Goal: Check status: Check status

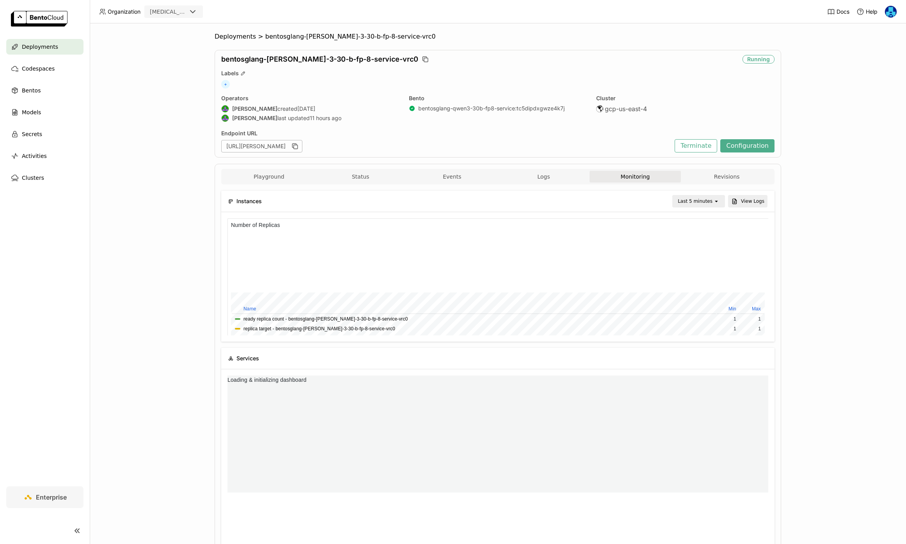
click at [58, 49] on div "Deployments" at bounding box center [44, 47] width 77 height 16
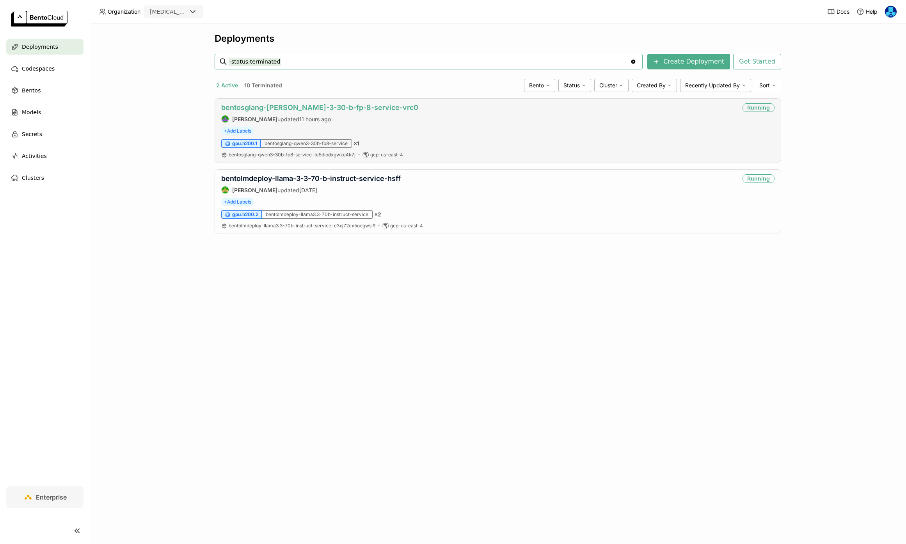
click at [361, 108] on link "bentosglang-[PERSON_NAME]-3-30-b-fp-8-service-vrc0" at bounding box center [319, 107] width 197 height 8
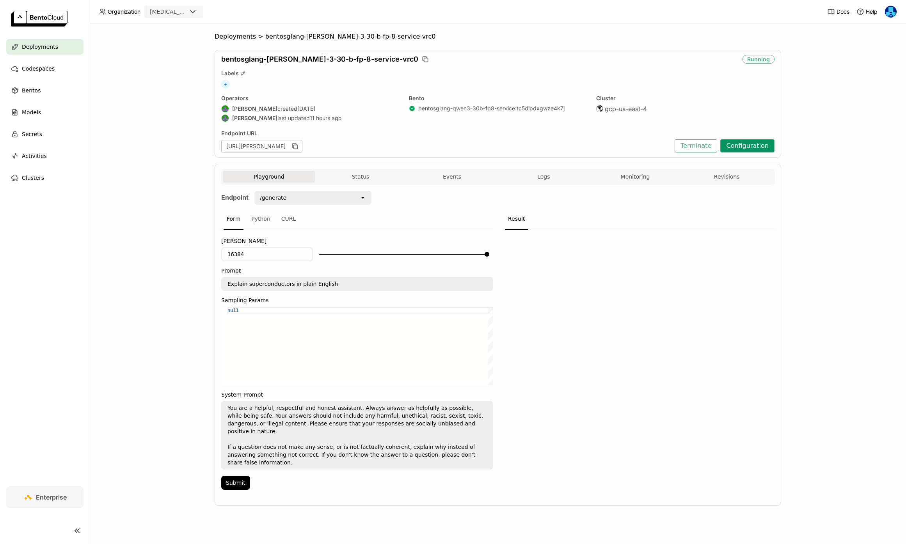
click at [755, 144] on button "Configuration" at bounding box center [747, 145] width 54 height 13
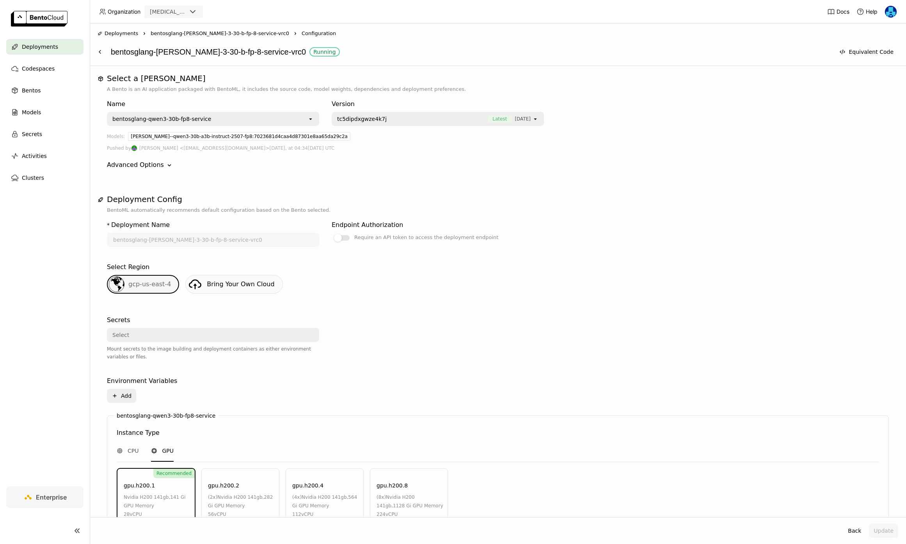
scroll to position [207, 0]
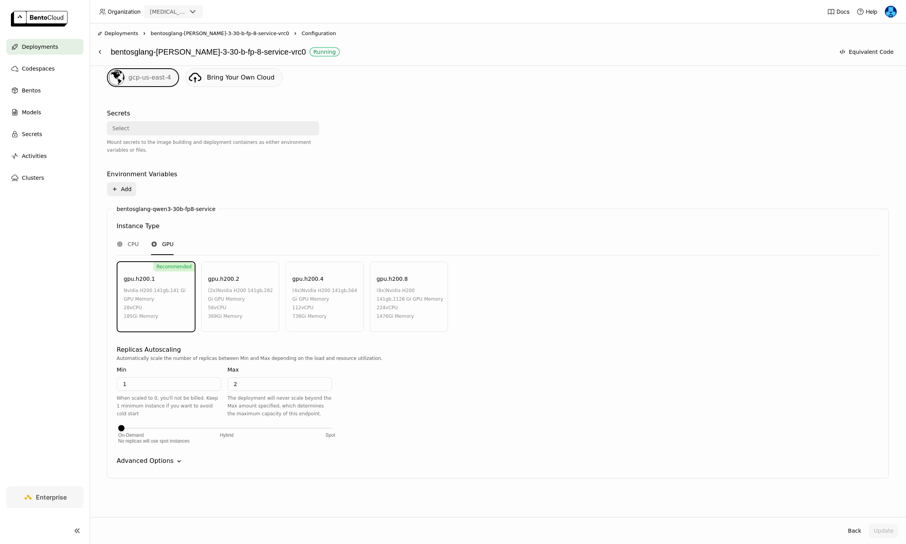
click at [161, 459] on div "Advanced Options" at bounding box center [145, 461] width 57 height 9
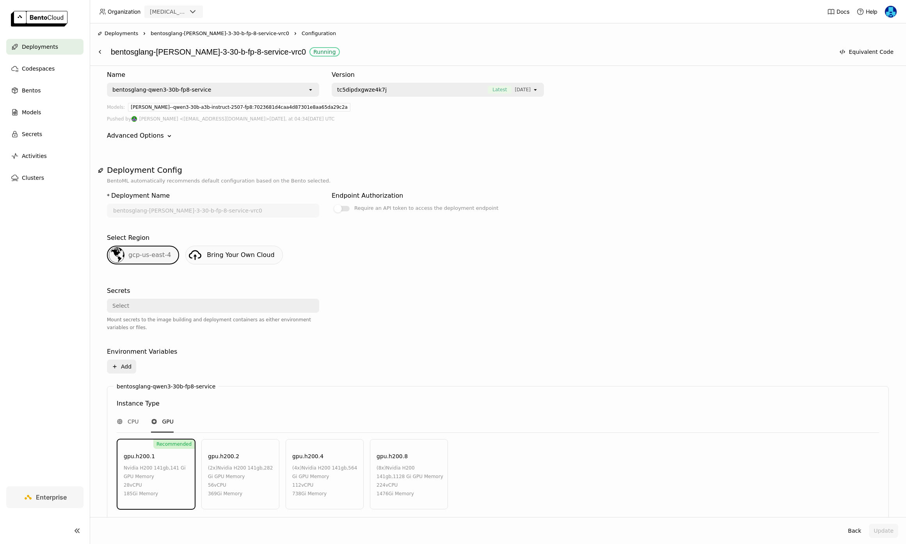
scroll to position [0, 0]
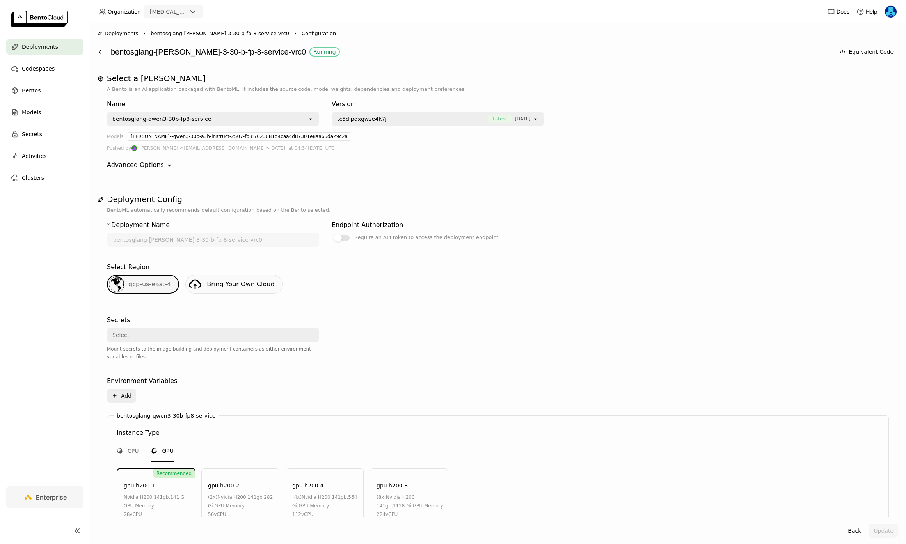
click at [33, 52] on div "Deployments" at bounding box center [44, 47] width 77 height 16
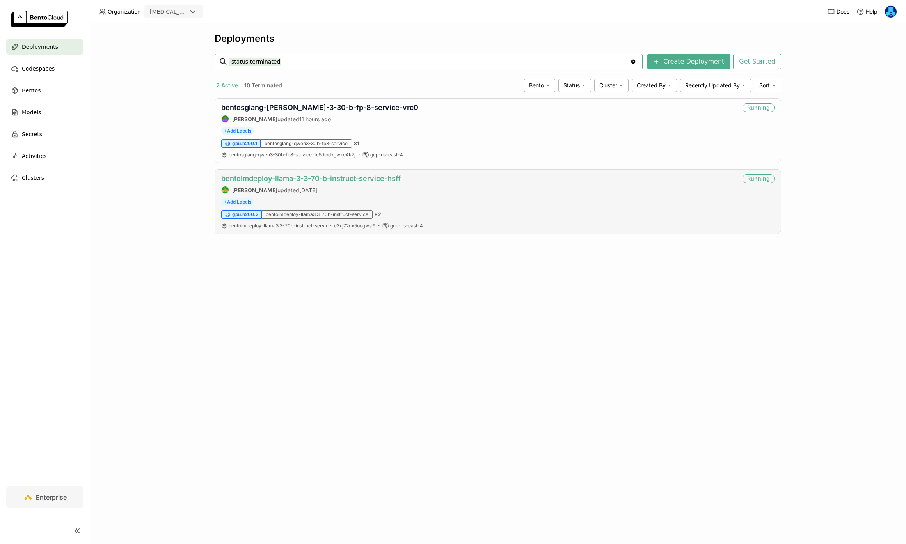
click at [312, 179] on link "bentolmdeploy-llama-3-3-70-b-instruct-service-hsff" at bounding box center [311, 178] width 180 height 8
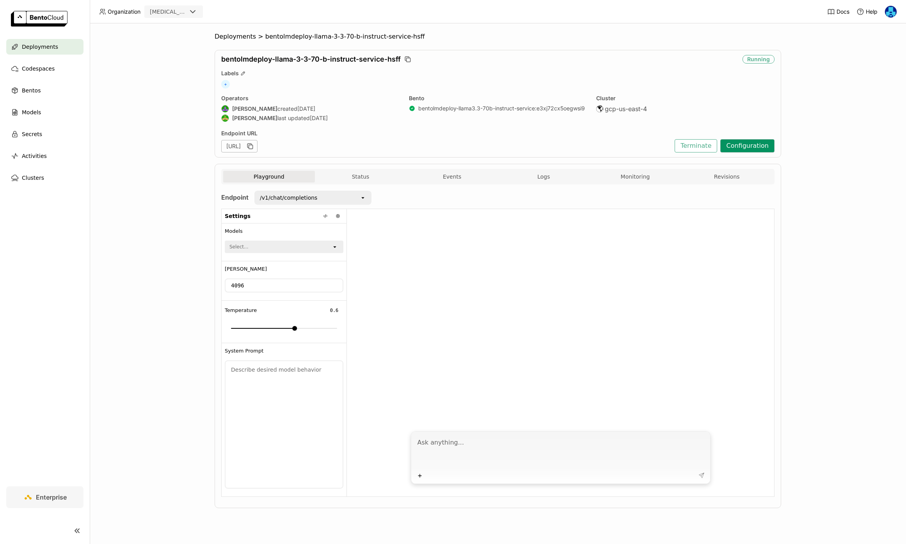
click at [758, 139] on button "Configuration" at bounding box center [747, 145] width 54 height 13
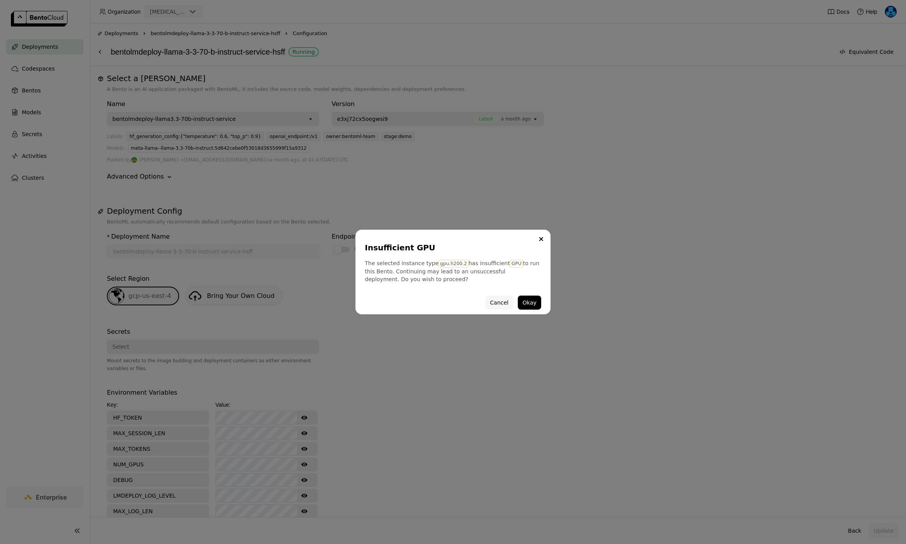
click at [501, 300] on button "Cancel" at bounding box center [500, 303] width 28 height 14
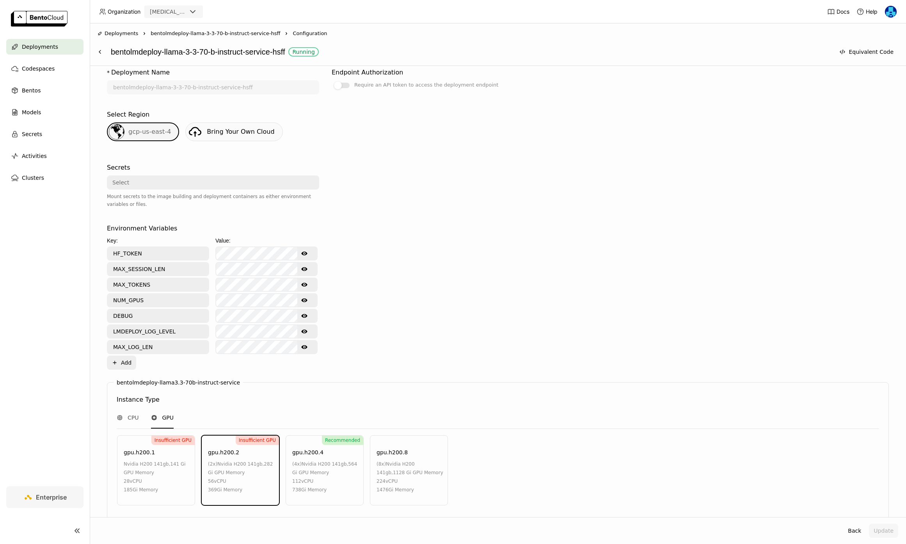
scroll to position [338, 0]
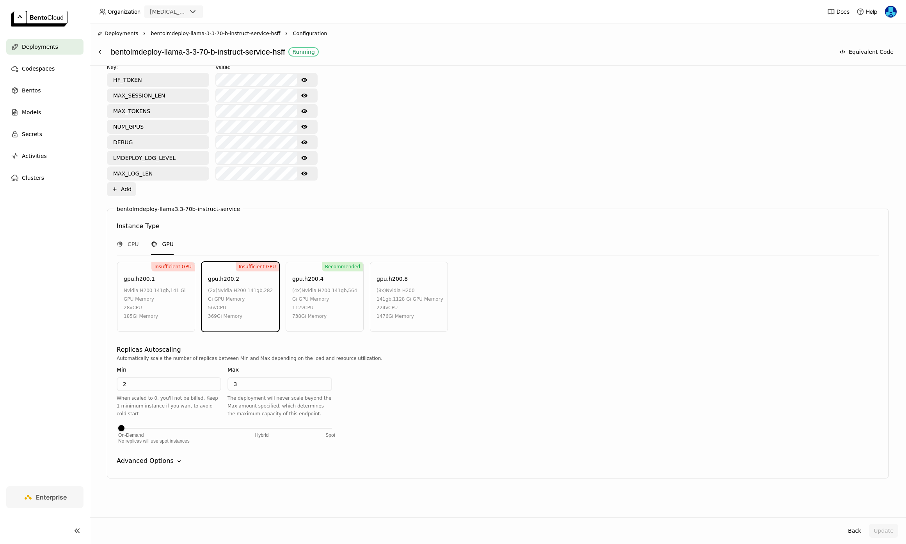
click at [158, 465] on div "Advanced Options" at bounding box center [145, 461] width 57 height 9
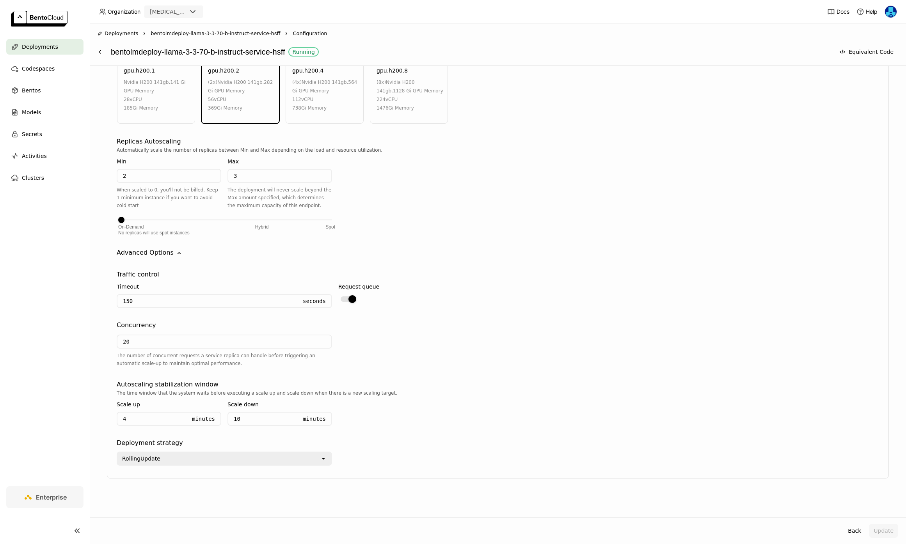
click at [122, 35] on span "Deployments" at bounding box center [122, 34] width 34 height 8
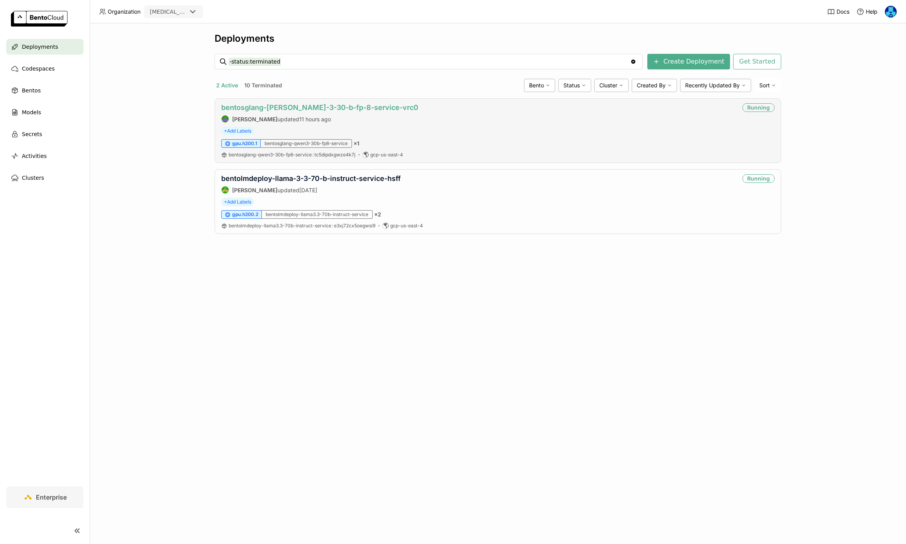
click at [293, 105] on link "bentosglang-[PERSON_NAME]-3-30-b-fp-8-service-vrc0" at bounding box center [319, 107] width 197 height 8
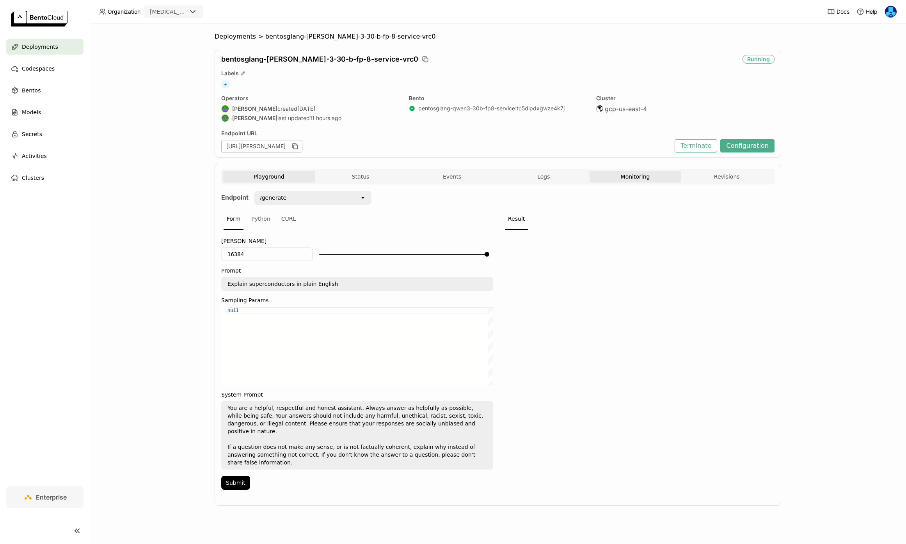
click at [637, 178] on button "Monitoring" at bounding box center [636, 177] width 92 height 12
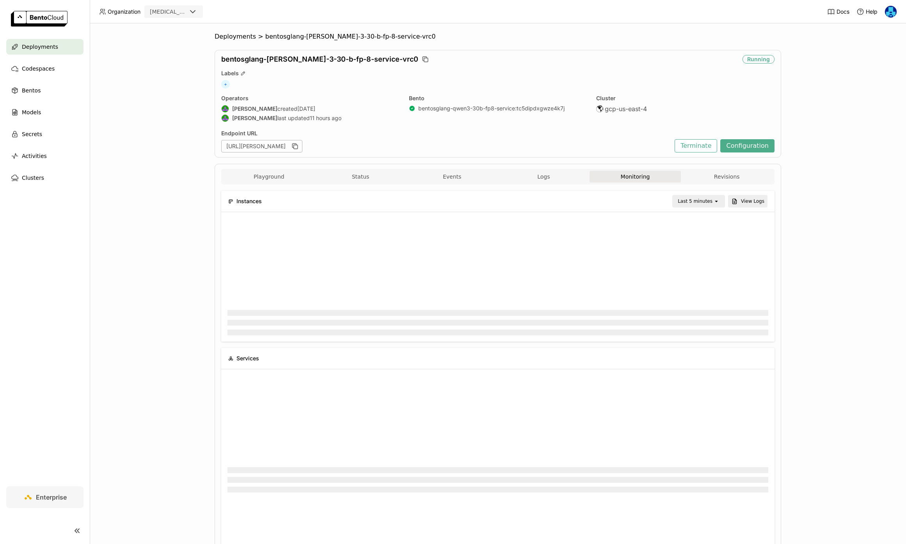
scroll to position [117, 541]
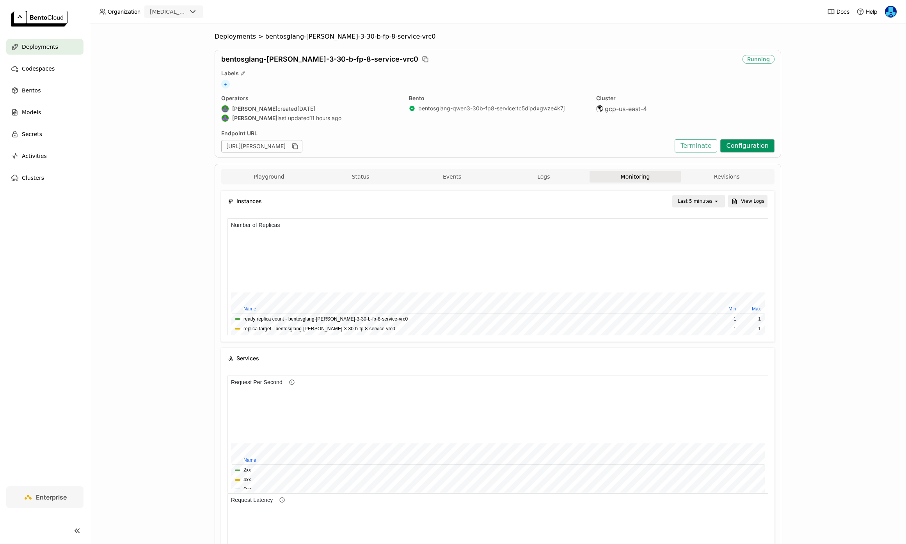
click at [744, 145] on button "Configuration" at bounding box center [747, 145] width 54 height 13
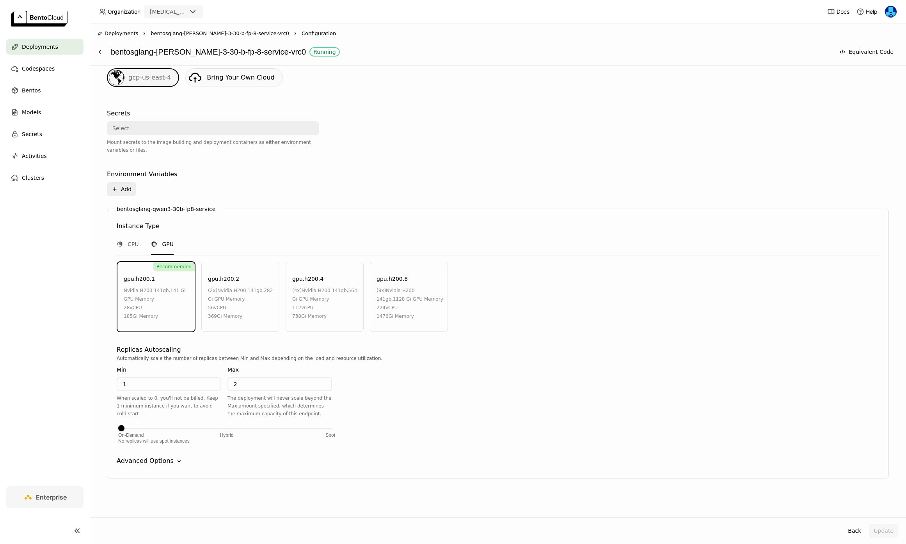
click at [170, 460] on div "Advanced Options Down" at bounding box center [498, 461] width 763 height 9
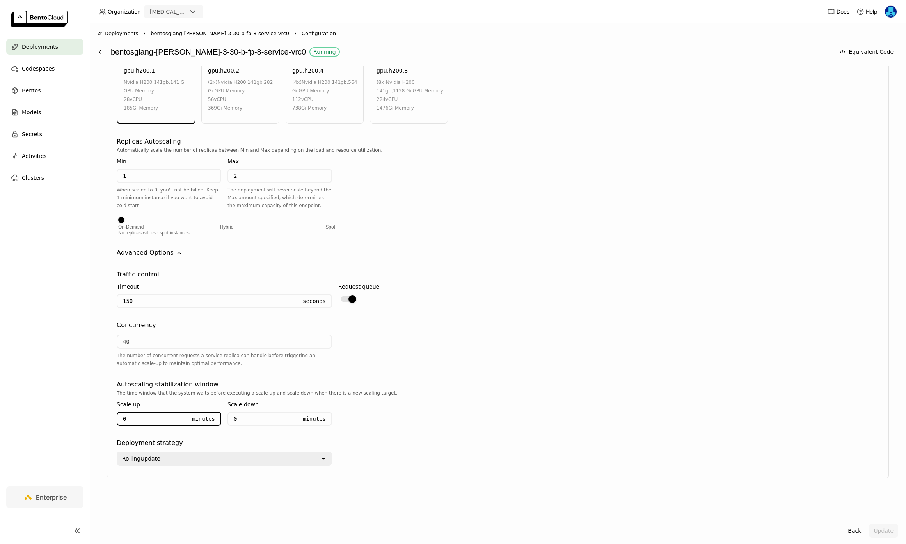
click at [136, 415] on input "0" at bounding box center [151, 419] width 69 height 12
type input "4"
click at [276, 420] on input "0" at bounding box center [262, 419] width 69 height 12
type input "10"
click at [629, 413] on div "The time window that the system waits before executing a scale up and scale dow…" at bounding box center [498, 411] width 763 height 43
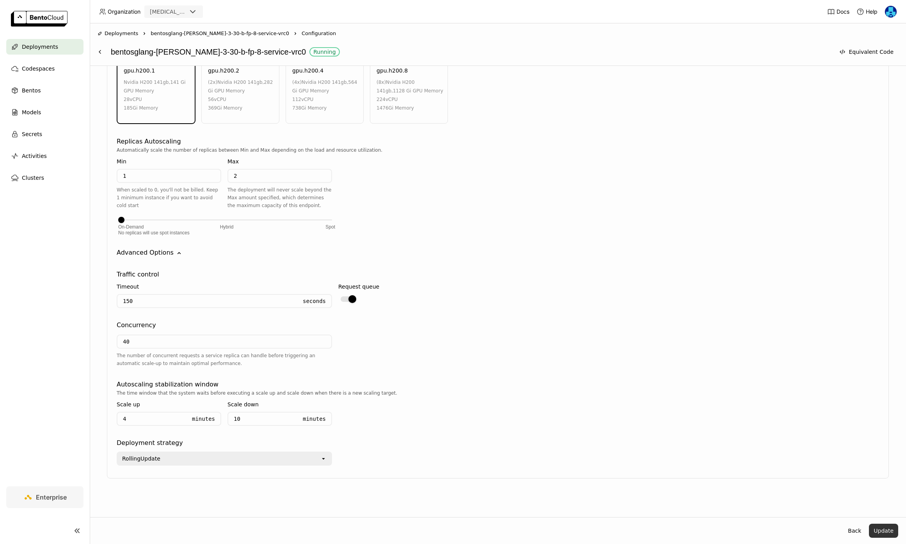
click at [882, 531] on button "Update" at bounding box center [883, 531] width 29 height 14
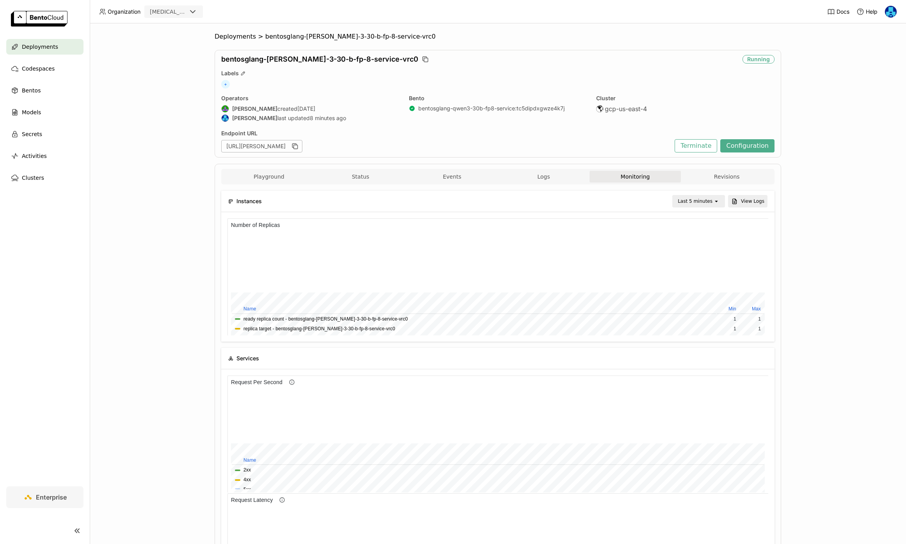
click at [840, 317] on div "Deployments > bentosglang-qwen-3-30-b-fp-8-service-vrc0 bentosglang-qwen-3-30-b…" at bounding box center [498, 283] width 816 height 521
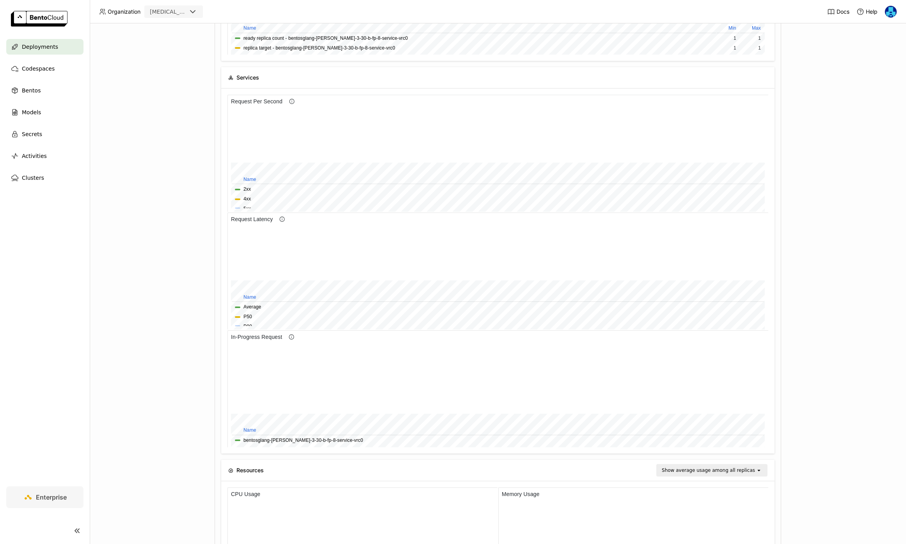
scroll to position [281, 0]
click at [841, 416] on div "Deployments > bentosglang-qwen-3-30-b-fp-8-service-vrc0 bentosglang-qwen-3-30-b…" at bounding box center [498, 283] width 816 height 521
click at [841, 429] on div "Deployments > bentosglang-qwen-3-30-b-fp-8-service-vrc0 bentosglang-qwen-3-30-b…" at bounding box center [498, 283] width 816 height 521
click at [845, 411] on div "Deployments > bentosglang-qwen-3-30-b-fp-8-service-vrc0 bentosglang-qwen-3-30-b…" at bounding box center [498, 283] width 816 height 521
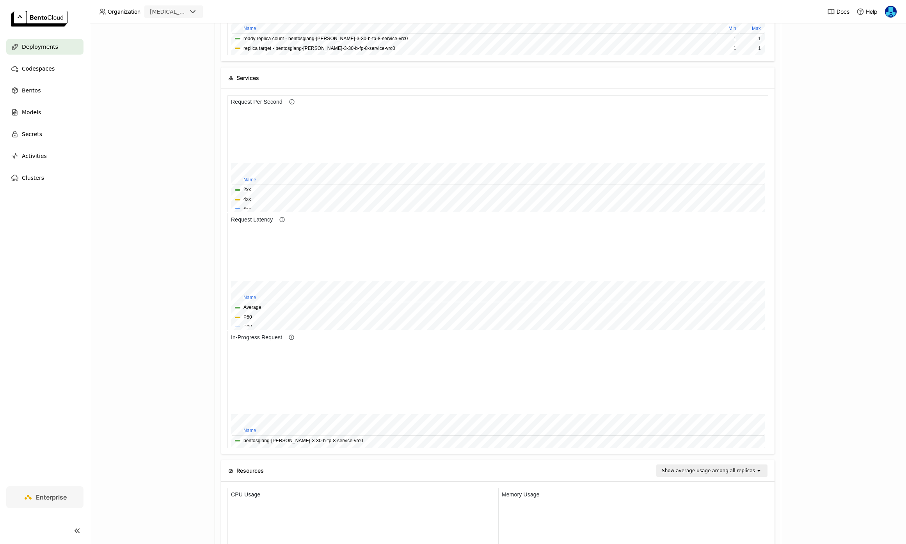
click at [845, 411] on div "Deployments > bentosglang-qwen-3-30-b-fp-8-service-vrc0 bentosglang-qwen-3-30-b…" at bounding box center [498, 283] width 816 height 521
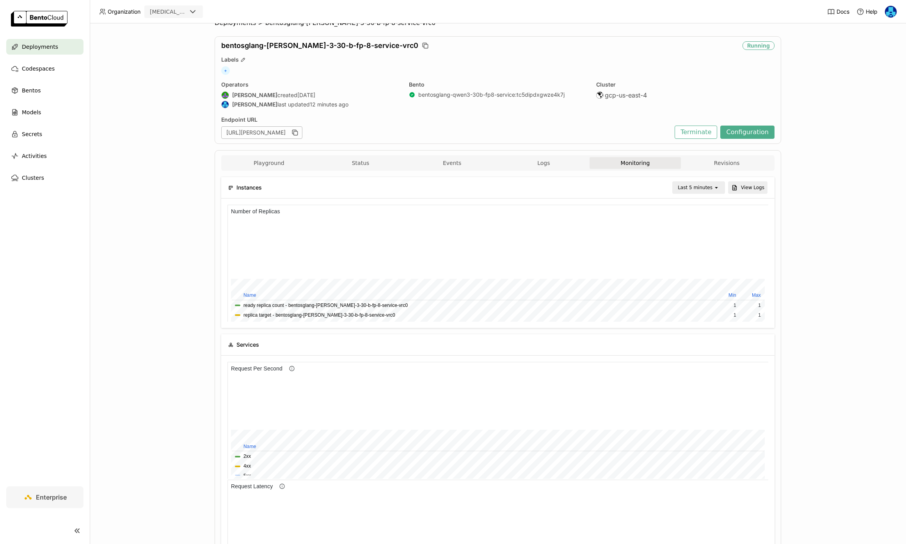
scroll to position [0, 0]
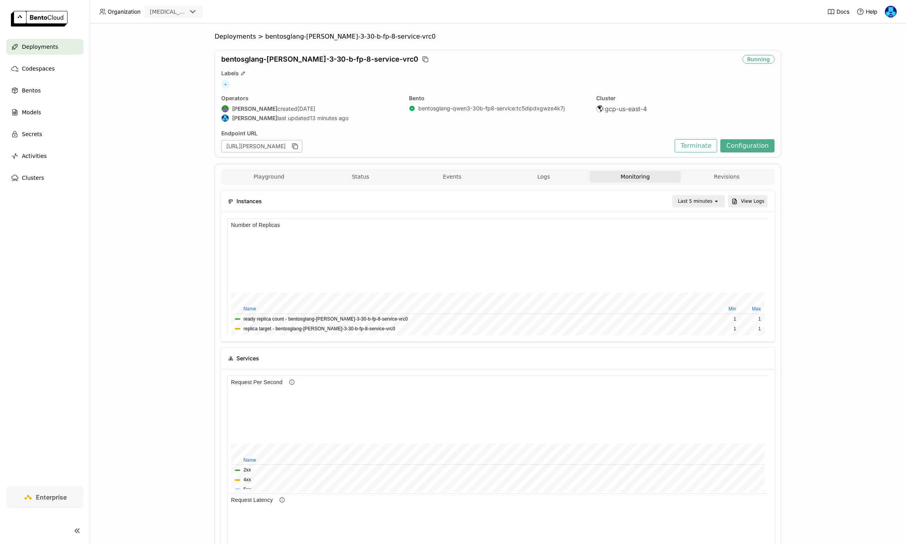
click at [158, 341] on div "Deployments > bentosglang-qwen-3-30-b-fp-8-service-vrc0 bentosglang-qwen-3-30-b…" at bounding box center [498, 283] width 816 height 521
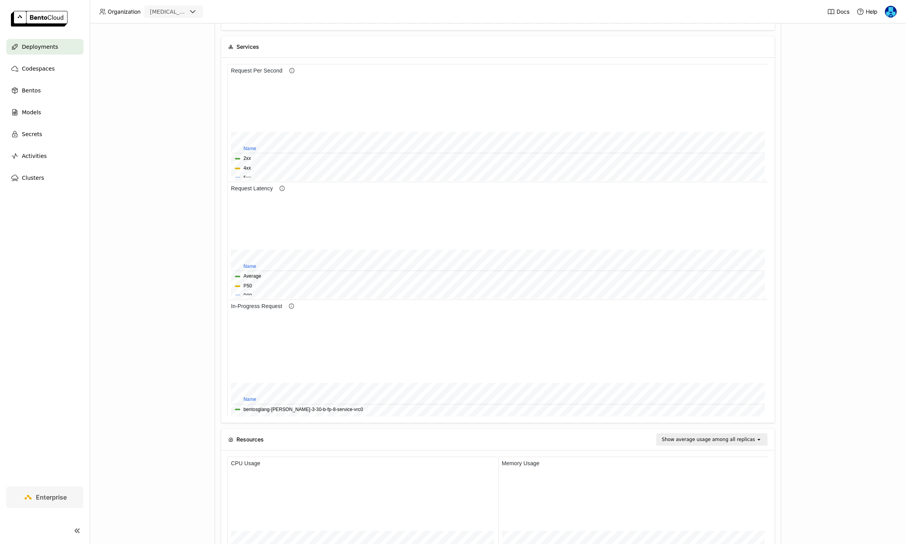
scroll to position [345, 0]
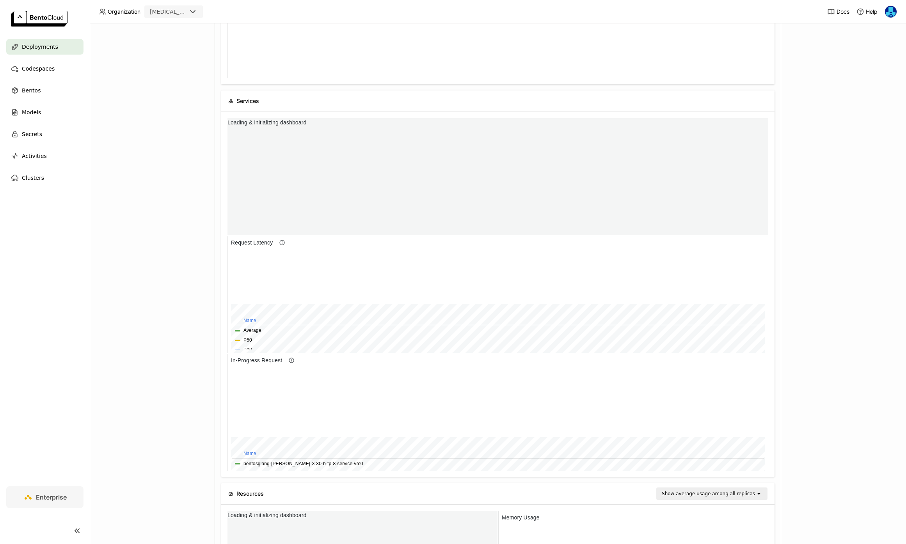
scroll to position [328, 0]
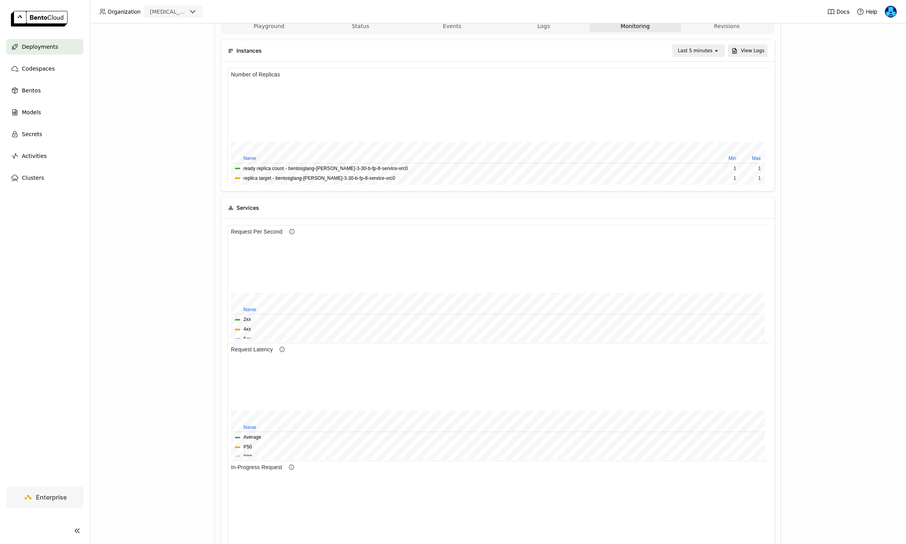
click at [160, 327] on div "Deployments > bentosglang-qwen-3-30-b-fp-8-service-vrc0 bentosglang-qwen-3-30-b…" at bounding box center [498, 283] width 816 height 521
click at [151, 333] on div "Deployments > bentosglang-qwen-3-30-b-fp-8-service-vrc0 bentosglang-qwen-3-30-b…" at bounding box center [498, 283] width 816 height 521
click at [158, 329] on div "Deployments > bentosglang-qwen-3-30-b-fp-8-service-vrc0 bentosglang-qwen-3-30-b…" at bounding box center [498, 283] width 816 height 521
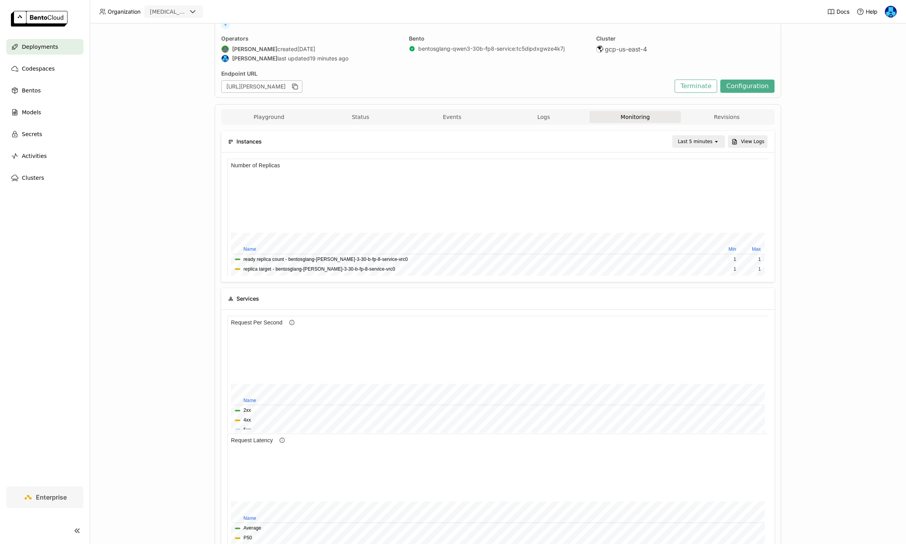
click at [705, 139] on div "Last 5 minutes" at bounding box center [695, 142] width 35 height 8
click at [698, 184] on div "Last 30 minutes" at bounding box center [700, 184] width 38 height 16
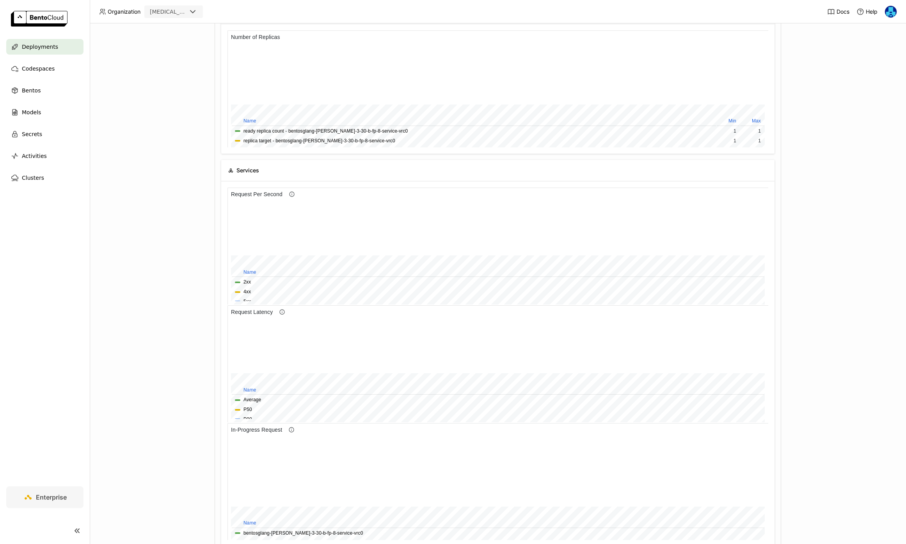
click at [45, 43] on span "Deployments" at bounding box center [40, 46] width 36 height 9
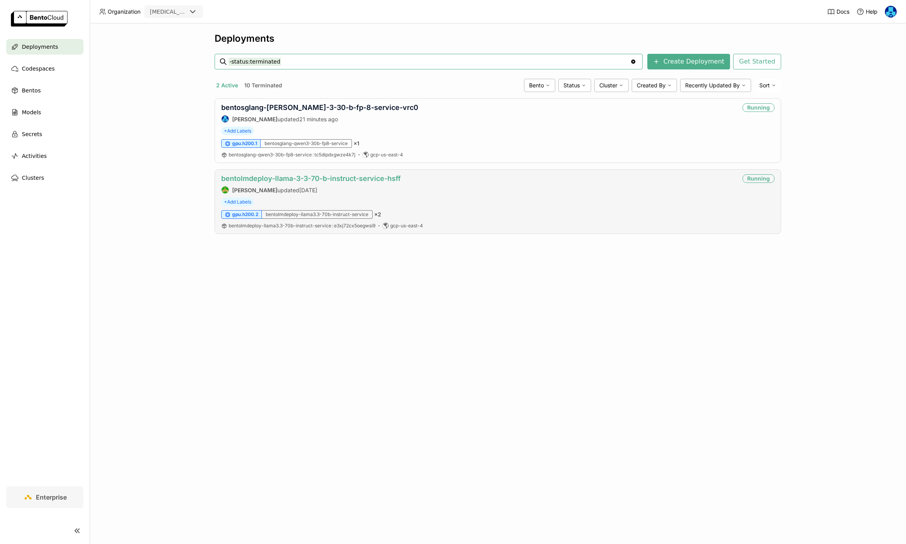
click at [302, 177] on link "bentolmdeploy-llama-3-3-70-b-instruct-service-hsff" at bounding box center [311, 178] width 180 height 8
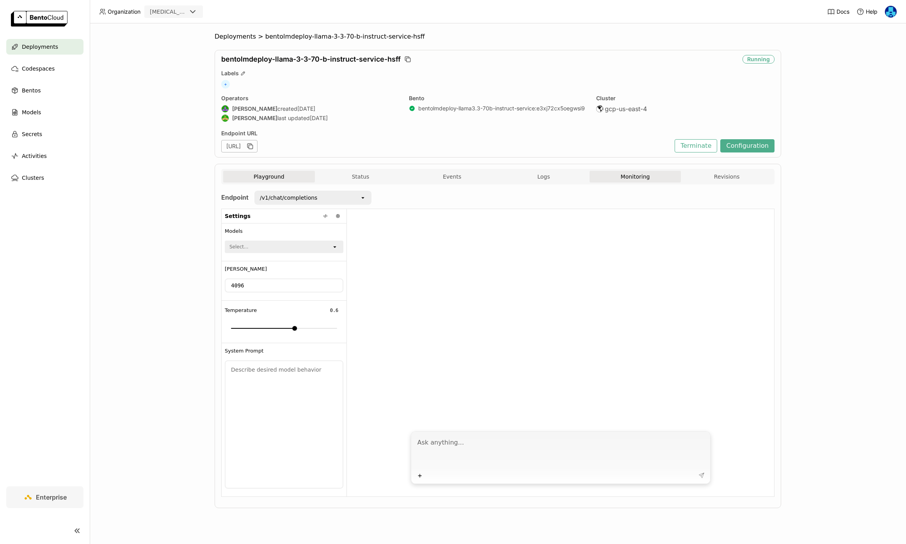
click at [638, 179] on button "Monitoring" at bounding box center [636, 177] width 92 height 12
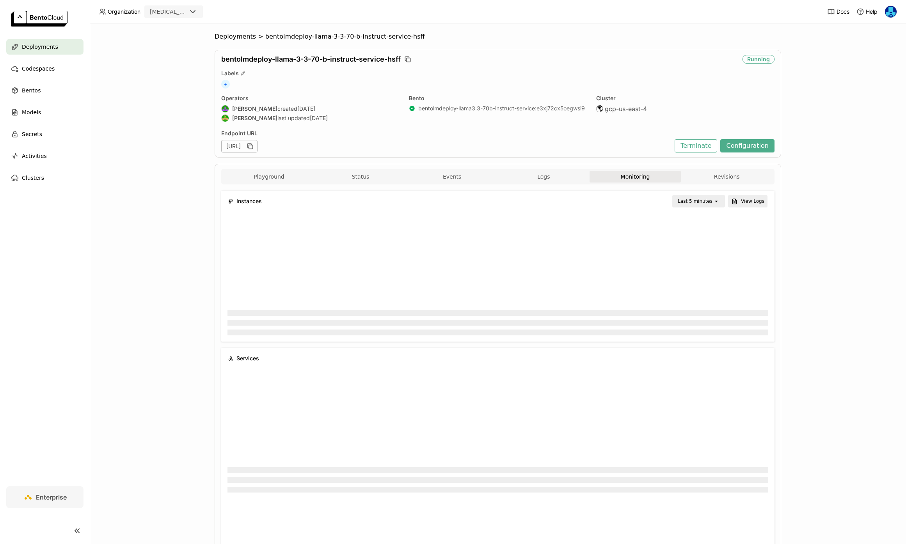
scroll to position [117, 541]
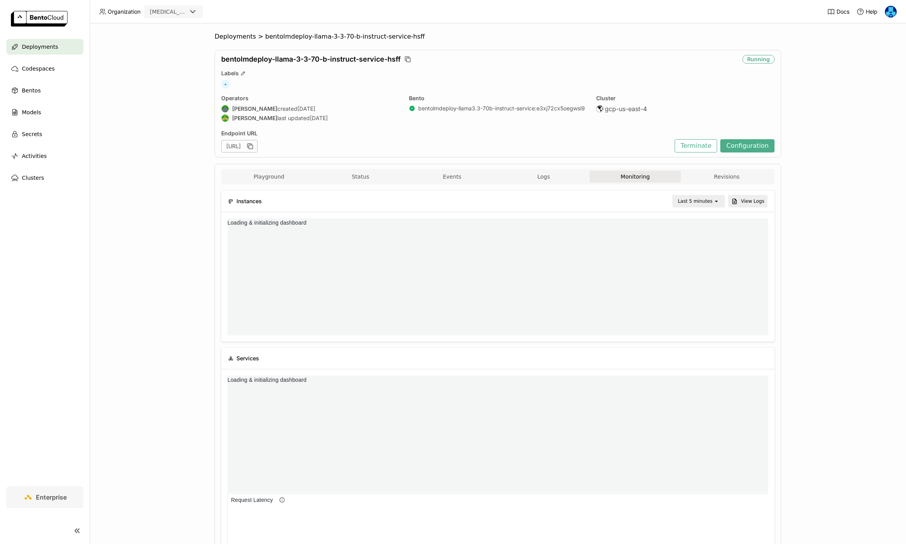
click at [699, 203] on div "Last 5 minutes" at bounding box center [695, 201] width 35 height 8
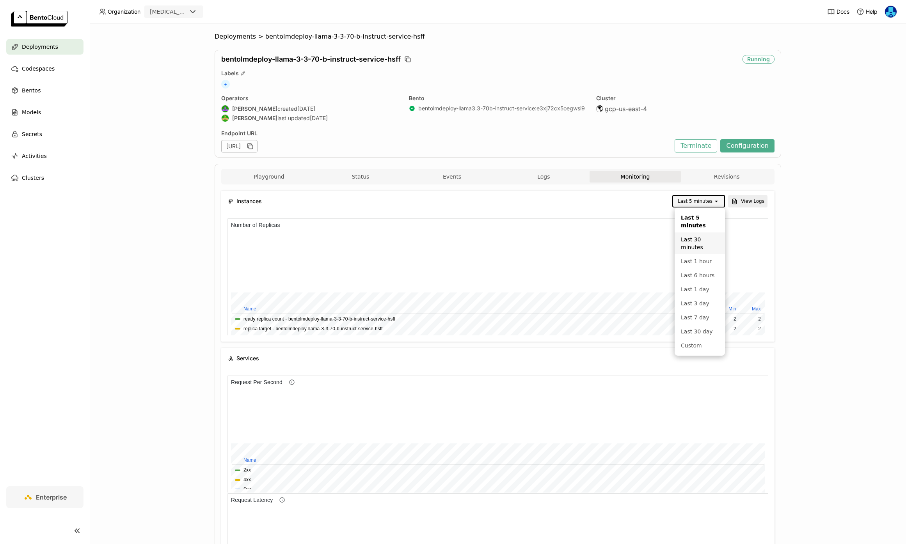
scroll to position [117, 180]
click at [702, 247] on div "Last 30 minutes" at bounding box center [700, 244] width 38 height 16
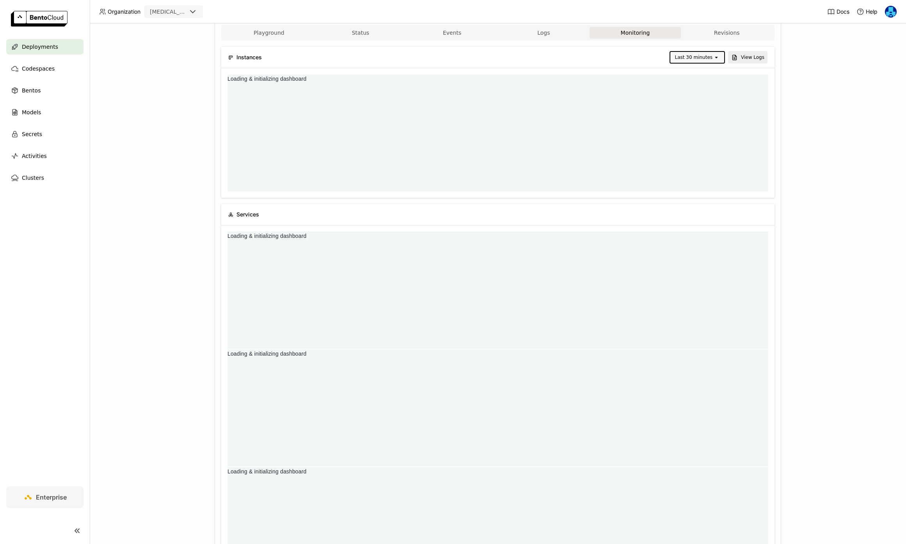
scroll to position [159, 0]
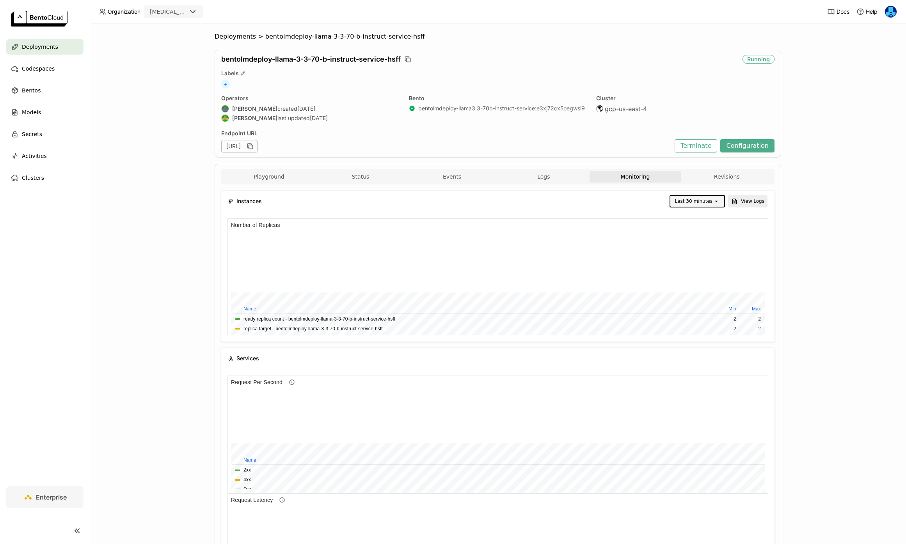
click at [44, 44] on span "Deployments" at bounding box center [40, 46] width 36 height 9
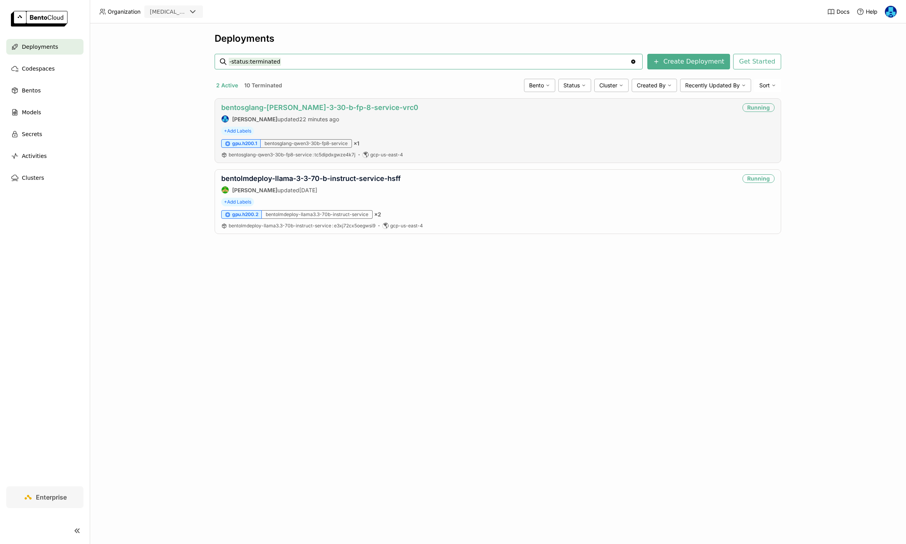
click at [354, 110] on link "bentosglang-[PERSON_NAME]-3-30-b-fp-8-service-vrc0" at bounding box center [319, 107] width 197 height 8
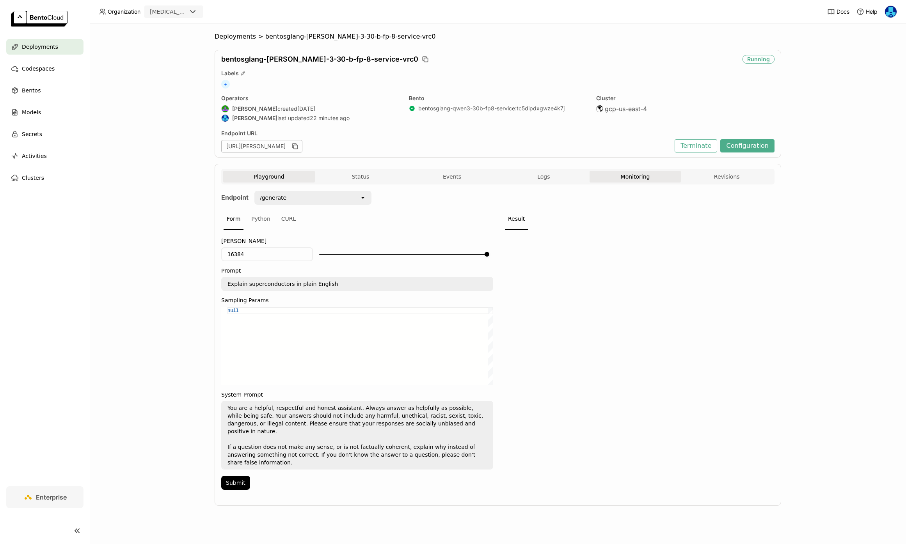
click at [635, 176] on button "Monitoring" at bounding box center [636, 177] width 92 height 12
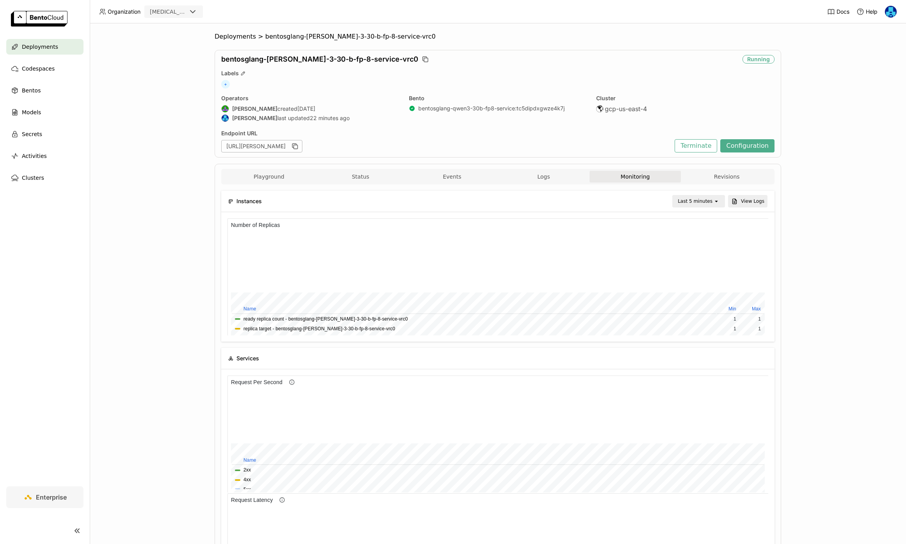
click at [715, 203] on icon "open" at bounding box center [716, 201] width 6 height 6
click at [704, 243] on div "Last 30 minutes" at bounding box center [700, 244] width 38 height 16
click at [157, 276] on div "Deployments > bentosglang-qwen-3-30-b-fp-8-service-vrc0 bentosglang-qwen-3-30-b…" at bounding box center [498, 283] width 816 height 521
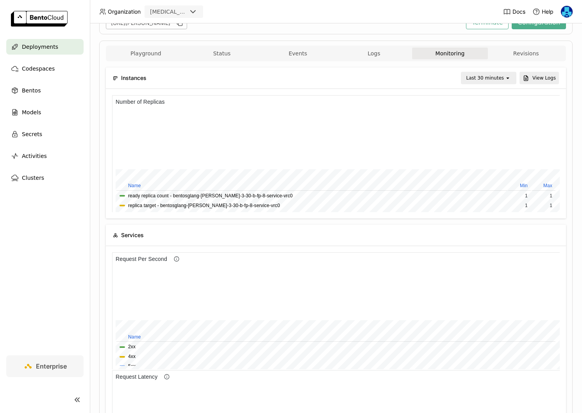
scroll to position [117, 148]
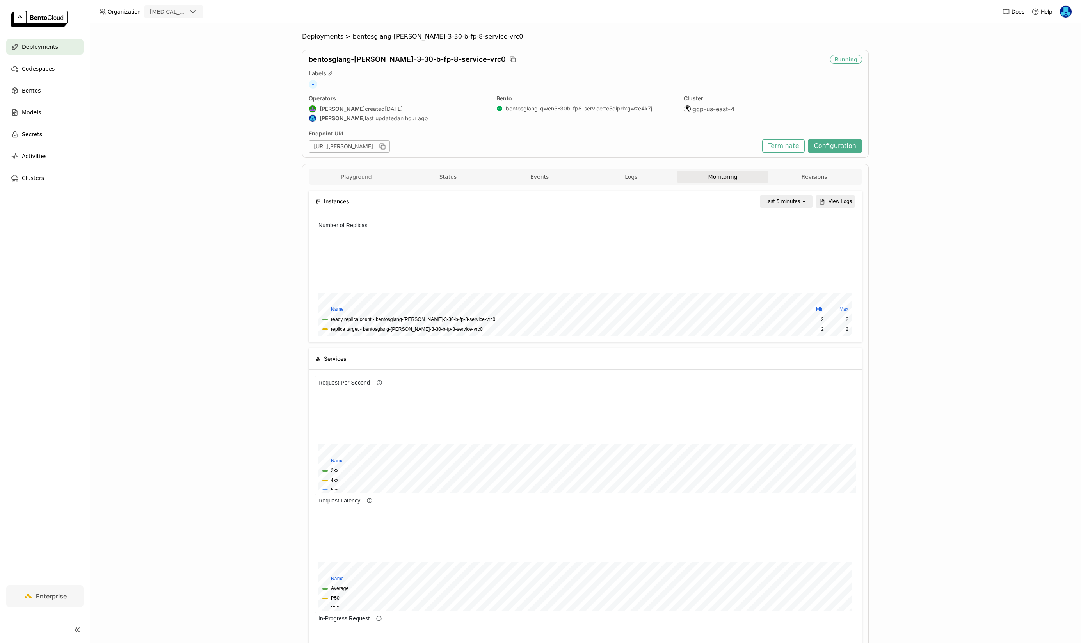
click at [581, 201] on div "Last 5 minutes" at bounding box center [782, 201] width 35 height 8
click at [581, 243] on div "Last 30 minutes" at bounding box center [787, 244] width 38 height 16
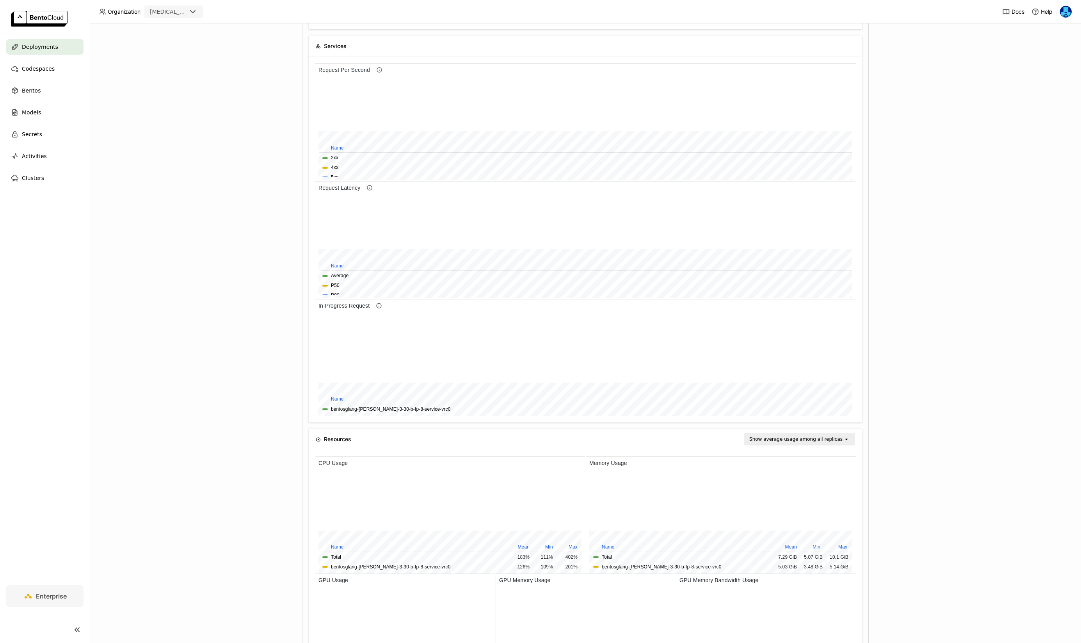
scroll to position [405, 0]
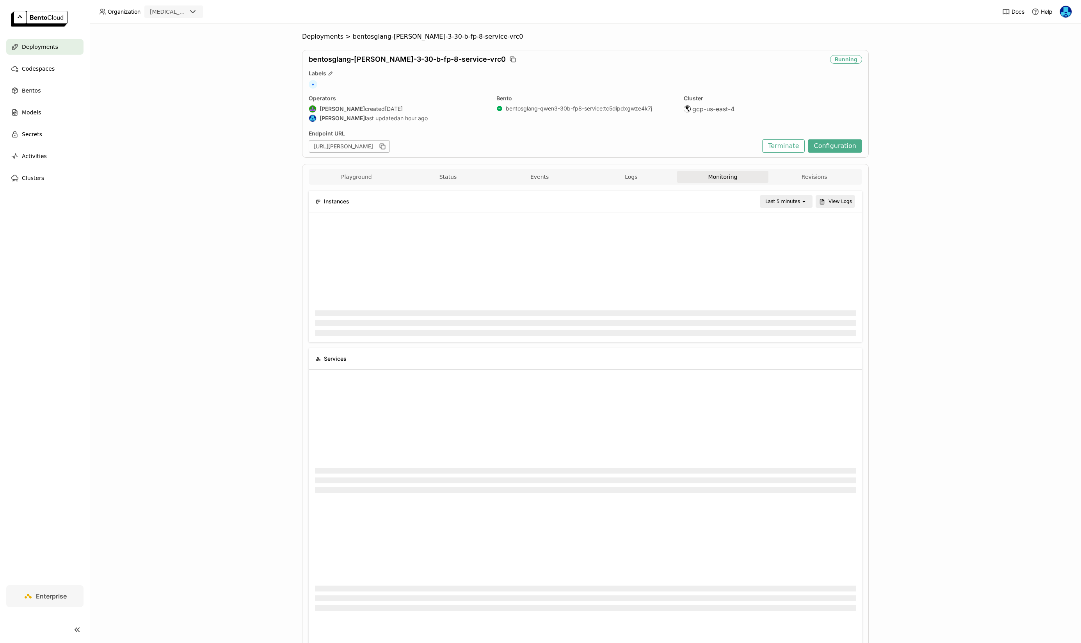
click at [796, 201] on div "Last 5 minutes" at bounding box center [782, 201] width 35 height 8
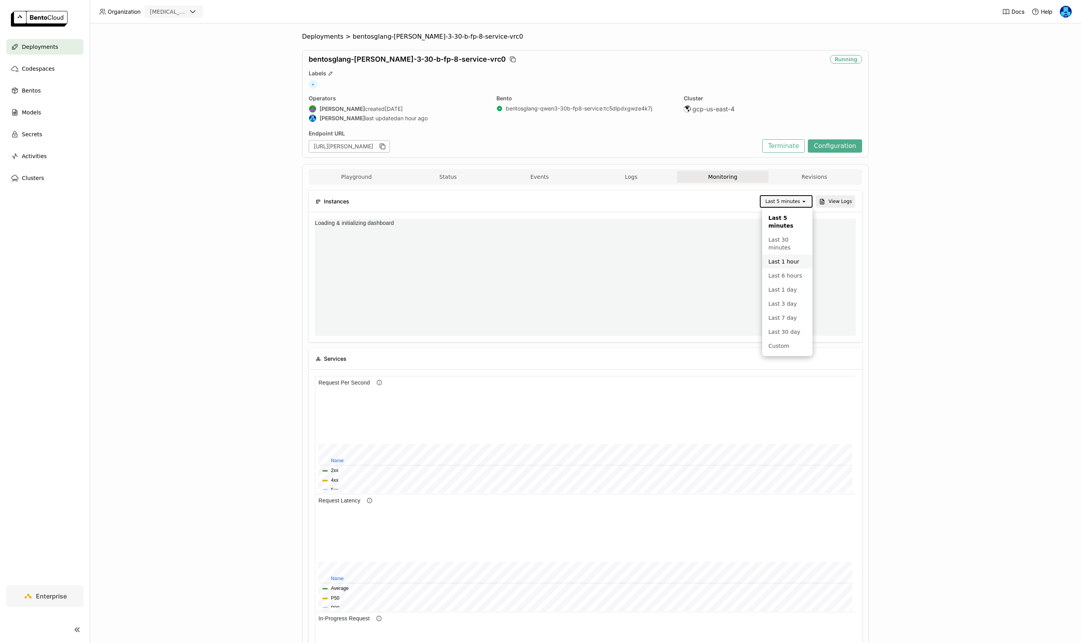
scroll to position [117, 180]
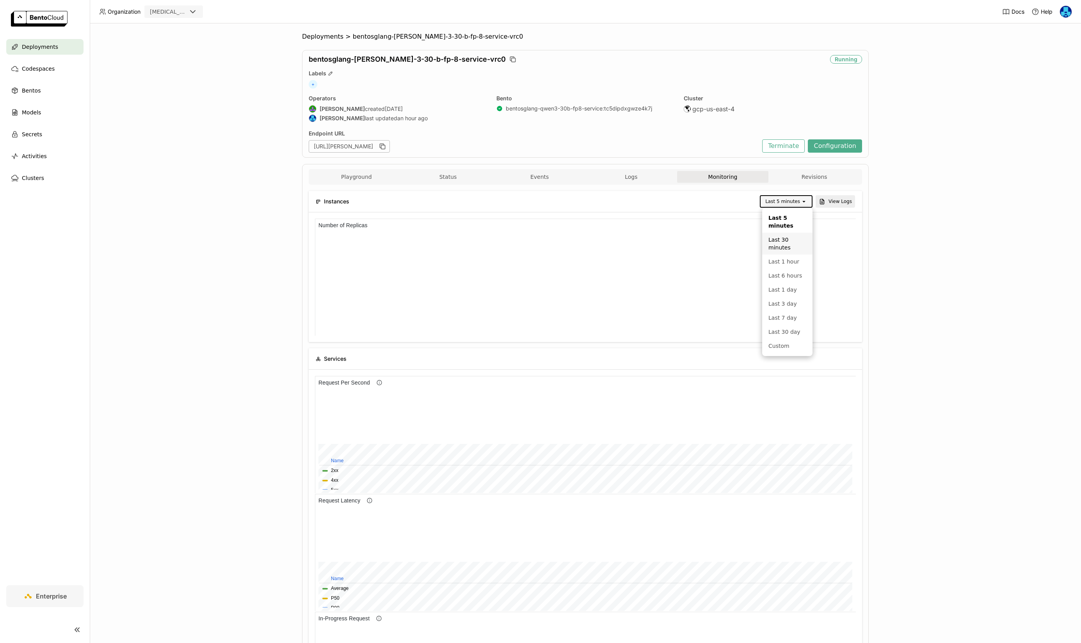
click at [788, 245] on div "Last 30 minutes" at bounding box center [787, 244] width 38 height 16
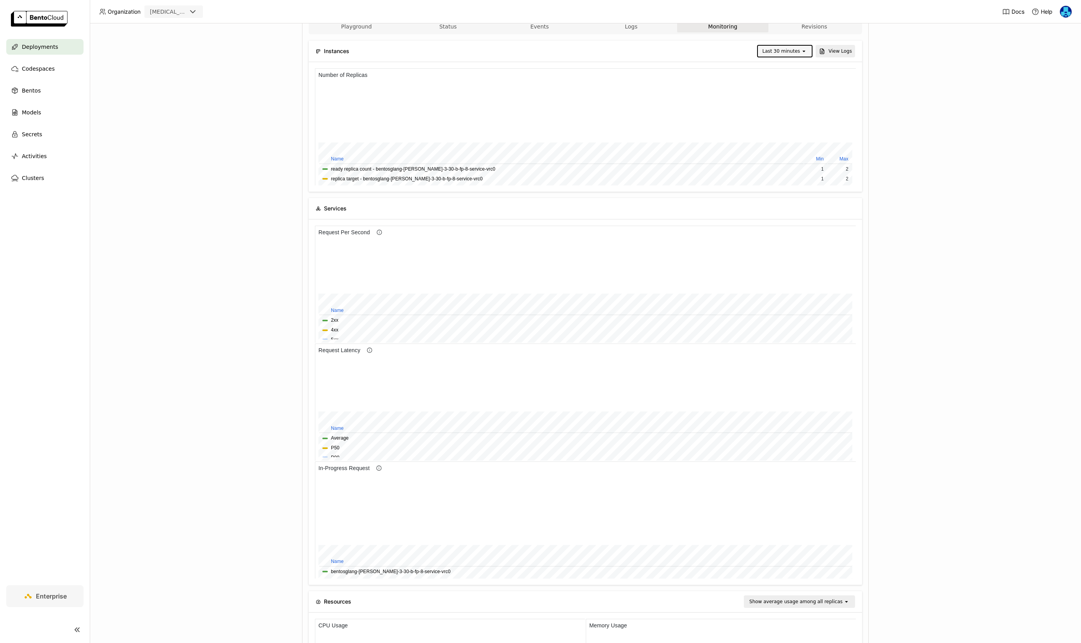
scroll to position [127, 0]
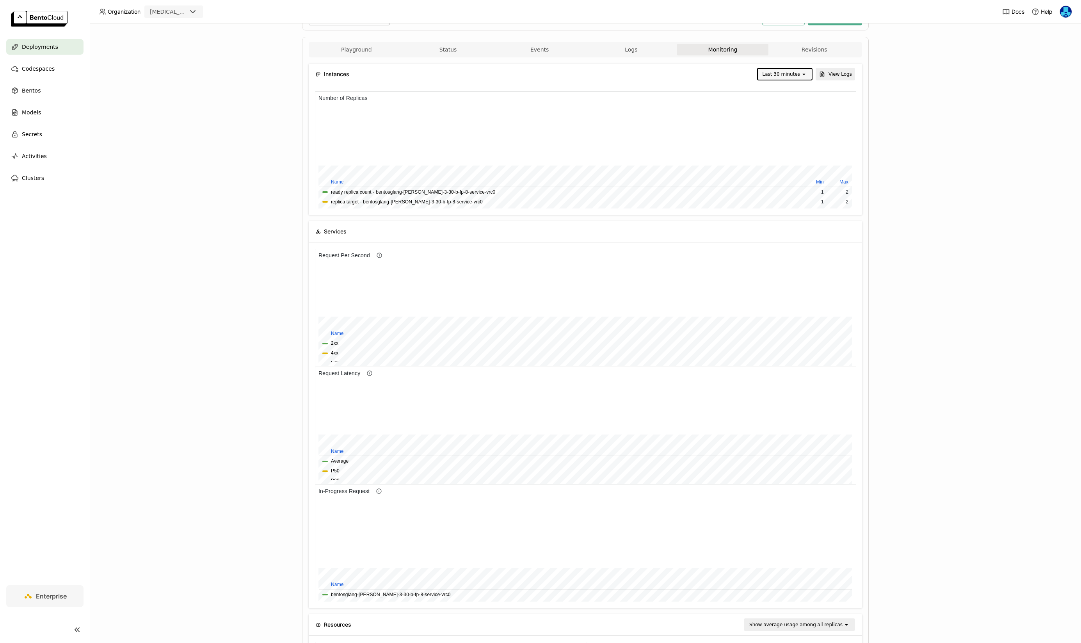
click at [797, 72] on div "Last 30 minutes" at bounding box center [781, 74] width 37 height 8
click at [785, 126] on div "Last 1 hour" at bounding box center [786, 127] width 41 height 8
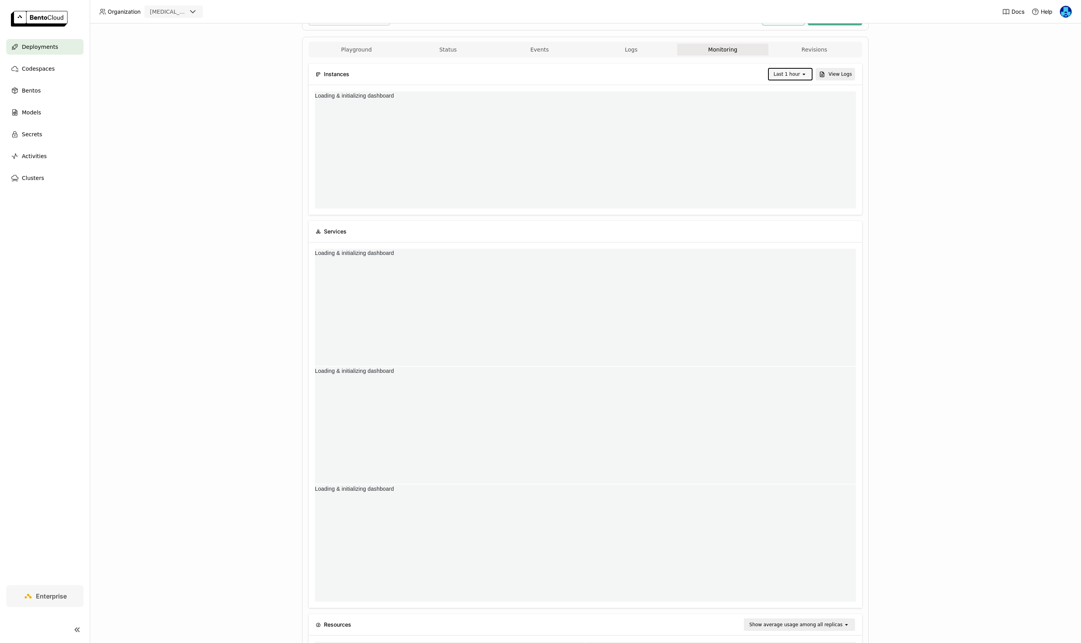
scroll to position [0, 0]
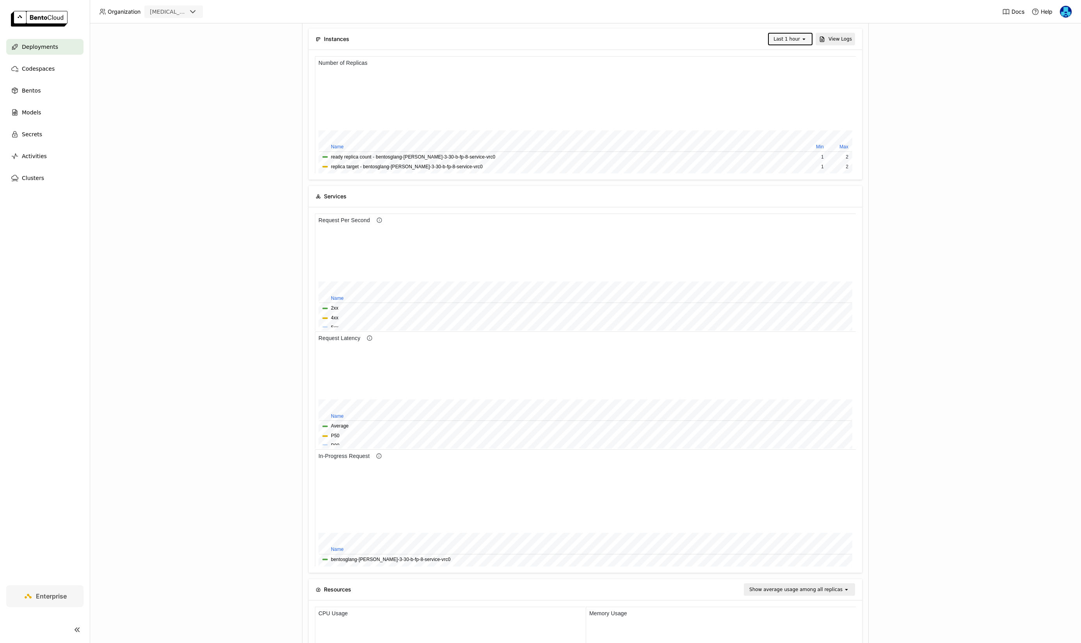
click at [201, 397] on div "Deployments > bentosglang-[PERSON_NAME]-3-30-b-fp-8-service-vrc0 bentosglang-[P…" at bounding box center [585, 332] width 991 height 619
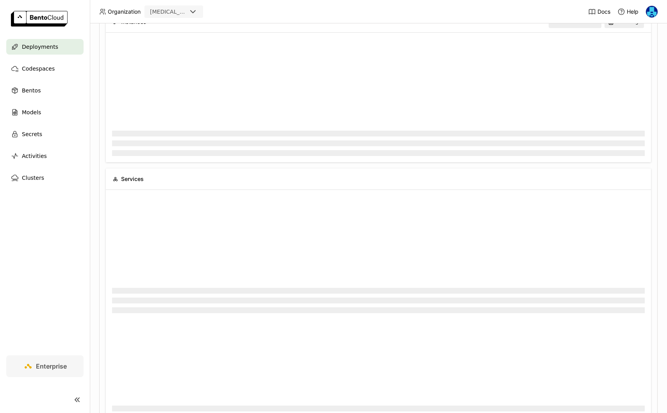
scroll to position [184, 0]
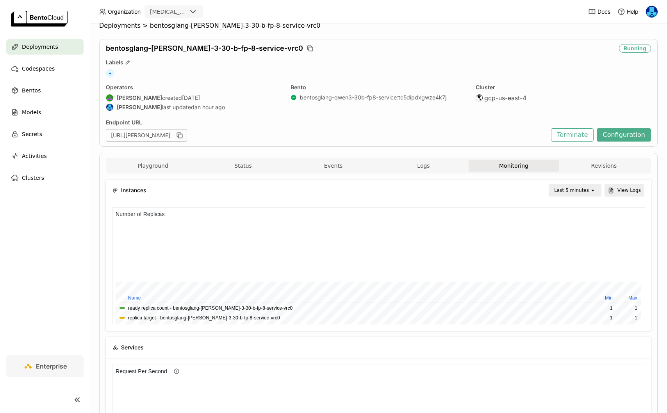
click at [587, 192] on div "Last 5 minutes" at bounding box center [571, 191] width 35 height 8
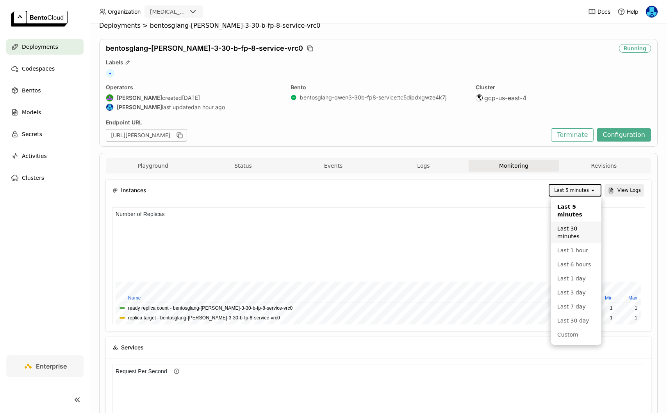
click at [578, 226] on div "Last 30 minutes" at bounding box center [576, 233] width 38 height 16
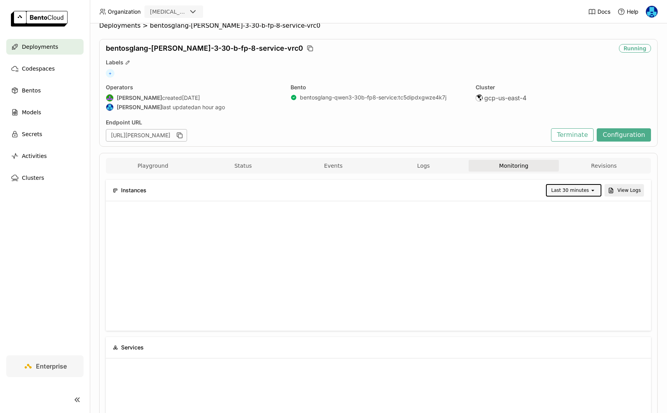
click at [376, 192] on div "Last 30 minutes open View Logs" at bounding box center [398, 190] width 489 height 12
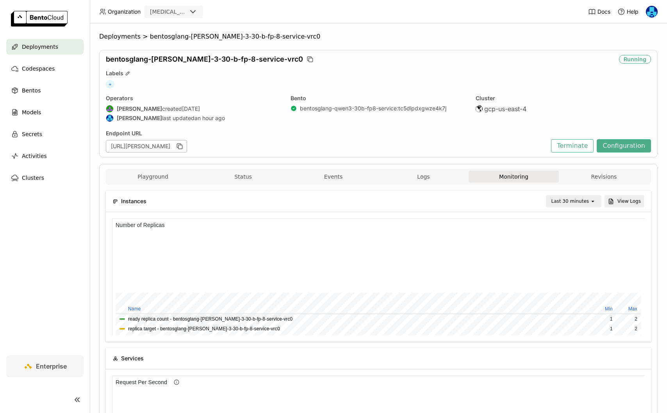
click at [583, 203] on div "Last 30 minutes" at bounding box center [569, 201] width 37 height 8
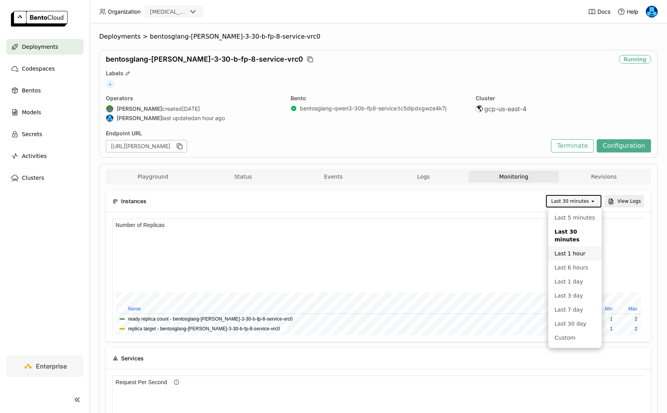
click at [577, 256] on div "Last 1 hour" at bounding box center [574, 254] width 41 height 8
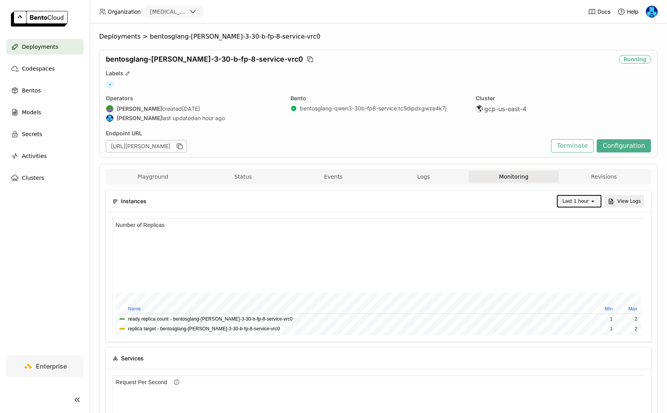
click at [647, 27] on div "Deployments > bentosglang-[PERSON_NAME]-3-30-b-fp-8-service-vrc0 bentosglang-[P…" at bounding box center [378, 218] width 577 height 390
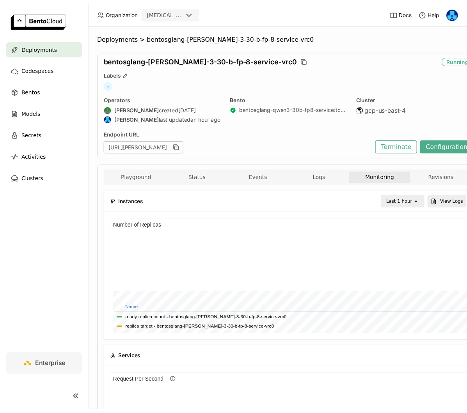
scroll to position [0, 0]
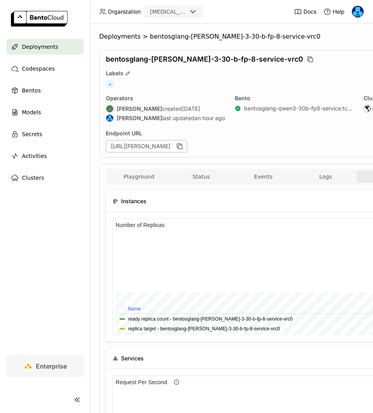
click at [78, 397] on icon at bounding box center [77, 399] width 9 height 9
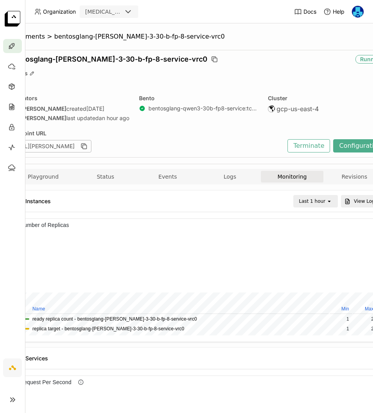
scroll to position [0, 61]
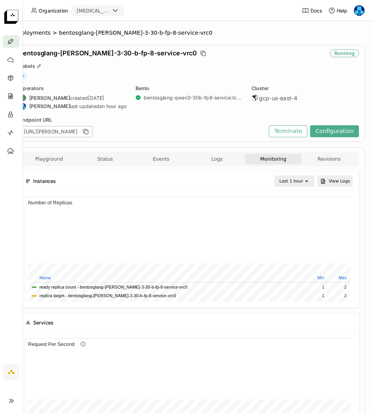
scroll to position [0, 0]
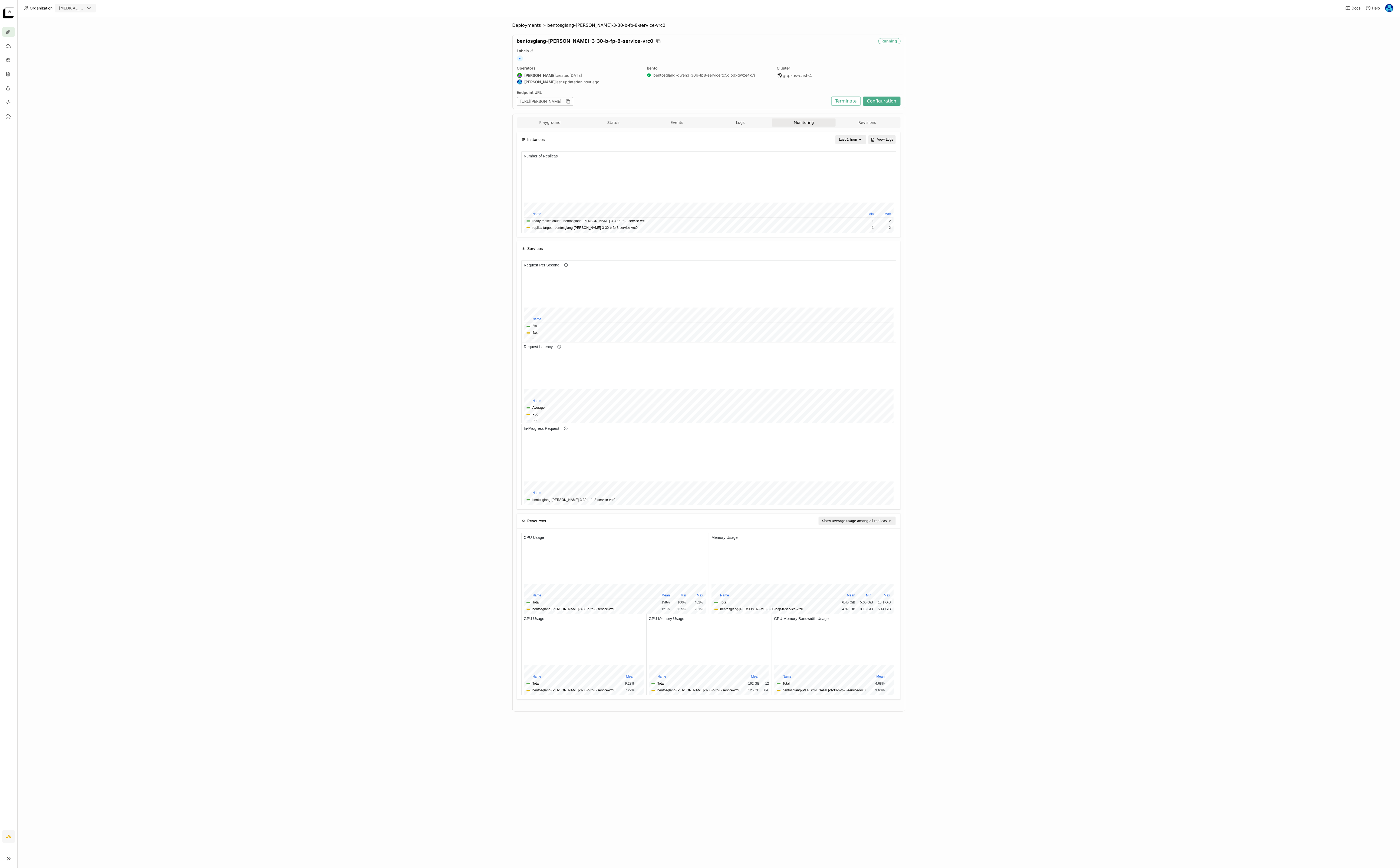
click at [6, 286] on icon at bounding box center [8, 859] width 6 height 6
click at [462, 286] on div "Deployments > bentosglang-[PERSON_NAME]-3-30-b-fp-8-service-vrc0 bentosglang-[P…" at bounding box center [731, 442] width 1338 height 852
click at [302, 286] on div "Deployments > bentosglang-[PERSON_NAME]-3-30-b-fp-8-service-vrc0 bentosglang-[P…" at bounding box center [731, 442] width 1338 height 852
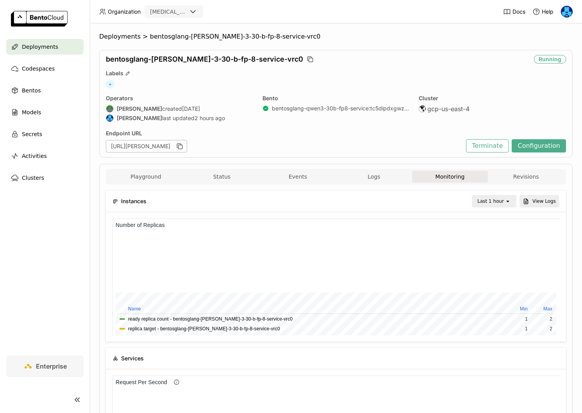
scroll to position [117, 148]
